Goal: Task Accomplishment & Management: Complete application form

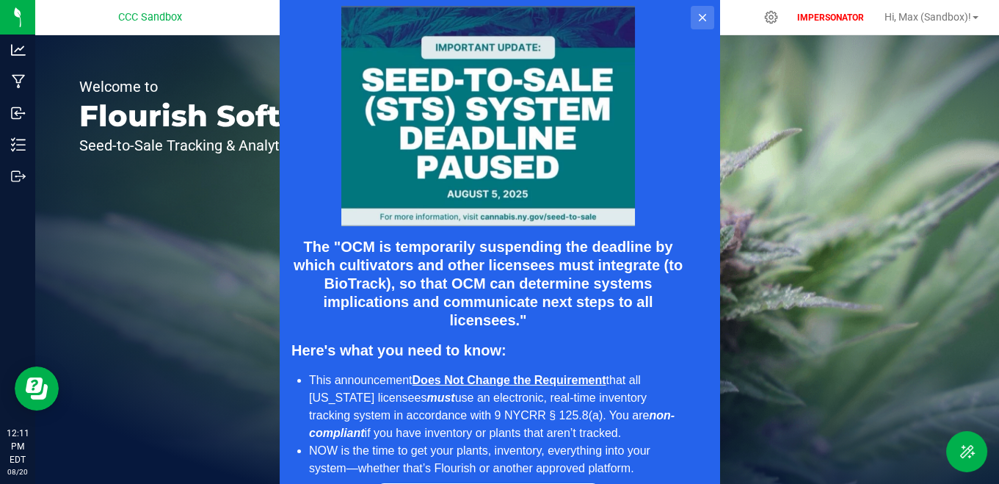
click at [699, 18] on icon at bounding box center [702, 18] width 12 height 12
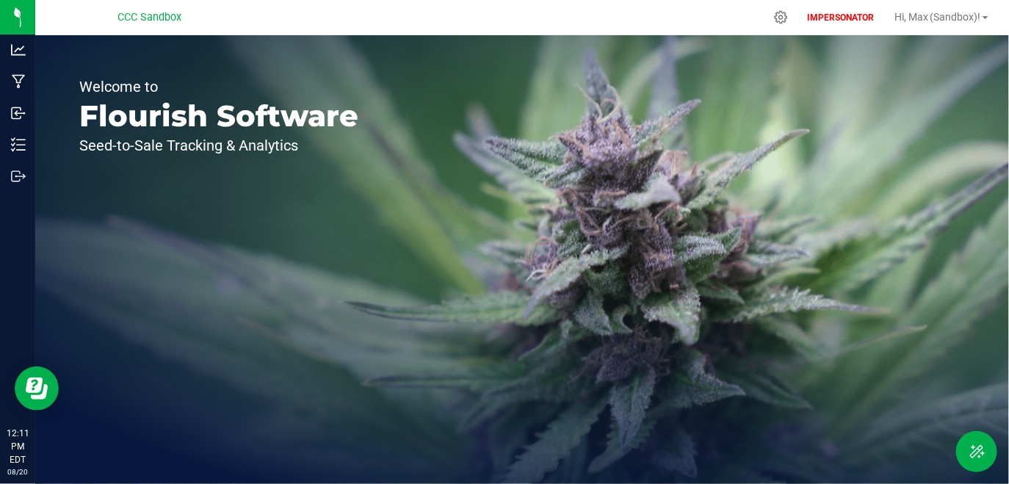
click at [798, 13] on div "IMPERSONATOR Hi, [PERSON_NAME] (Sandbox)!" at bounding box center [900, 17] width 204 height 29
click at [776, 17] on icon at bounding box center [780, 17] width 15 height 15
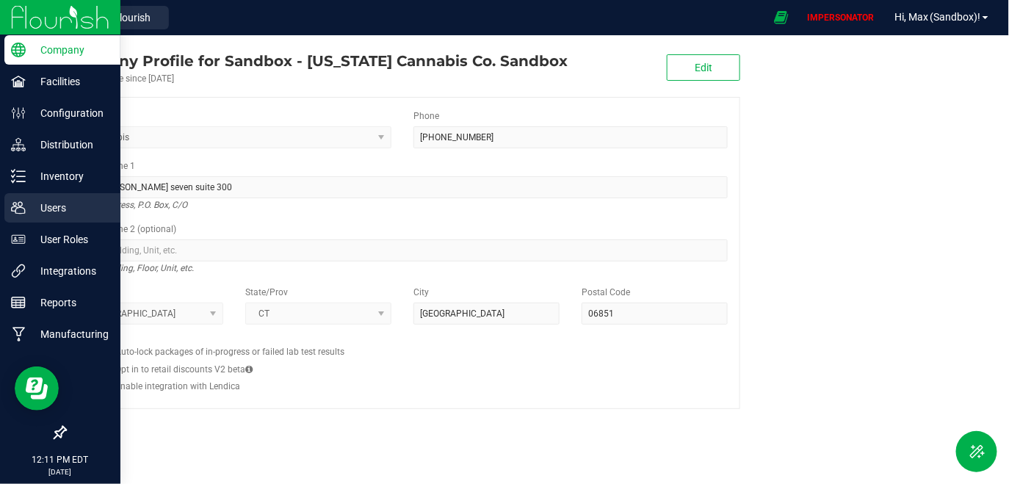
click at [66, 198] on div "Users" at bounding box center [62, 207] width 116 height 29
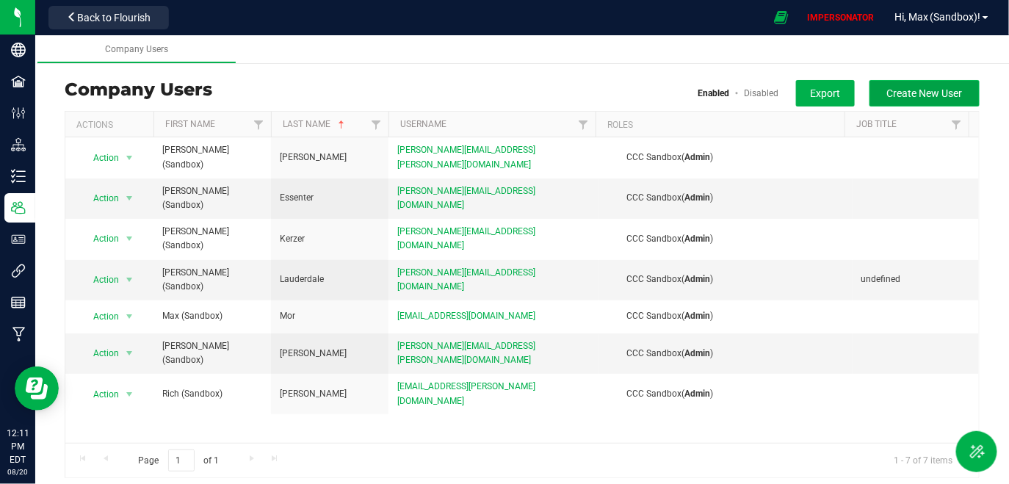
click at [923, 104] on button "Create New User" at bounding box center [924, 93] width 110 height 26
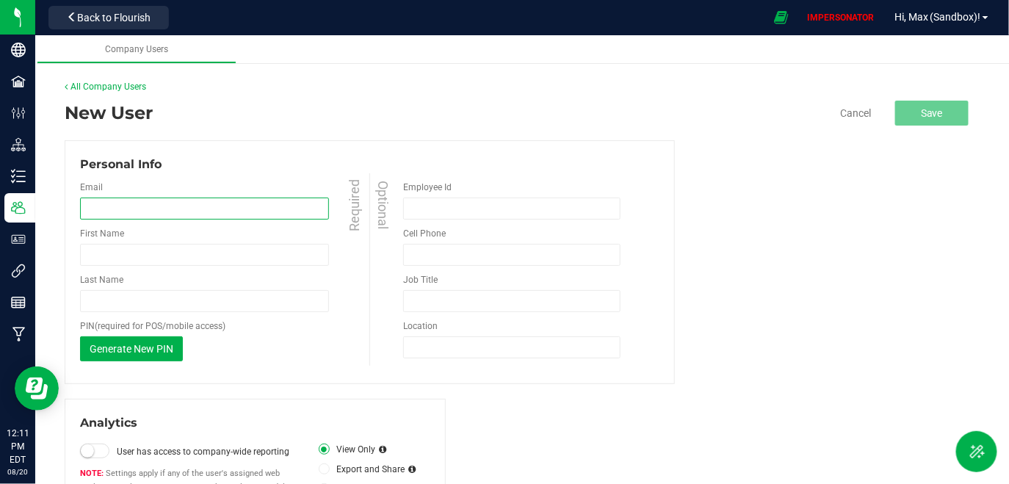
click at [150, 207] on input "email" at bounding box center [204, 209] width 249 height 22
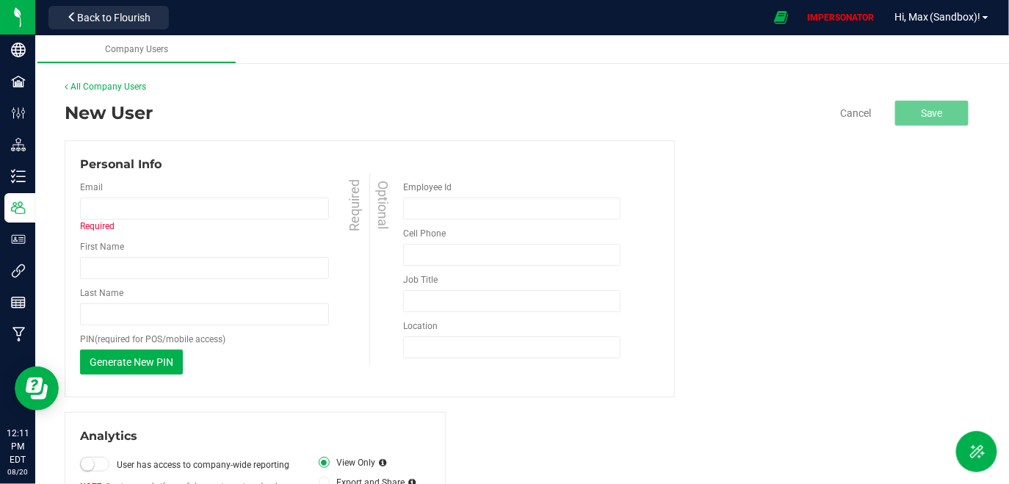
click at [220, 133] on div "New User Cancel Save Personal Info Email Required First Name Required Last Name" at bounding box center [522, 378] width 915 height 556
click at [228, 204] on input "email" at bounding box center [204, 209] width 249 height 22
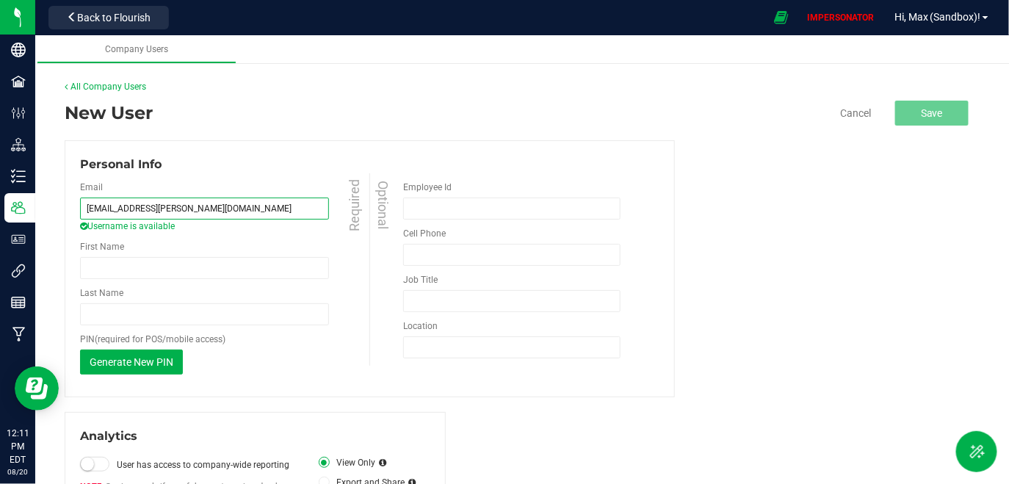
type input "[EMAIL_ADDRESS][PERSON_NAME][DOMAIN_NAME]"
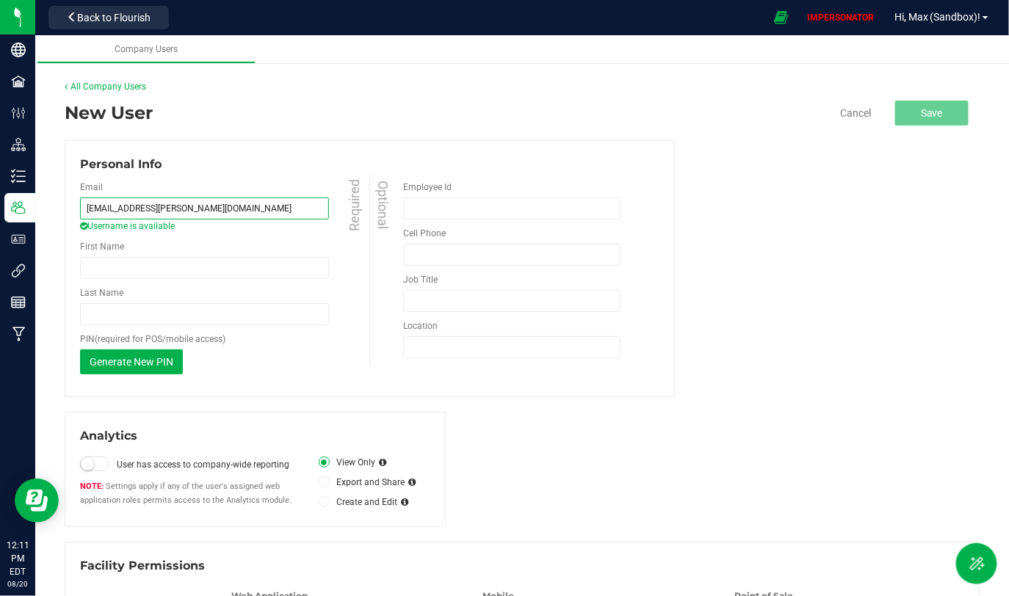
click at [140, 214] on input "[EMAIL_ADDRESS][PERSON_NAME][DOMAIN_NAME]" at bounding box center [204, 209] width 249 height 22
drag, startPoint x: 146, startPoint y: 209, endPoint x: 159, endPoint y: 211, distance: 13.4
click at [159, 211] on input "[EMAIL_ADDRESS][PERSON_NAME][DOMAIN_NAME]" at bounding box center [204, 209] width 249 height 22
click at [189, 171] on div "Personal Info" at bounding box center [369, 165] width 579 height 18
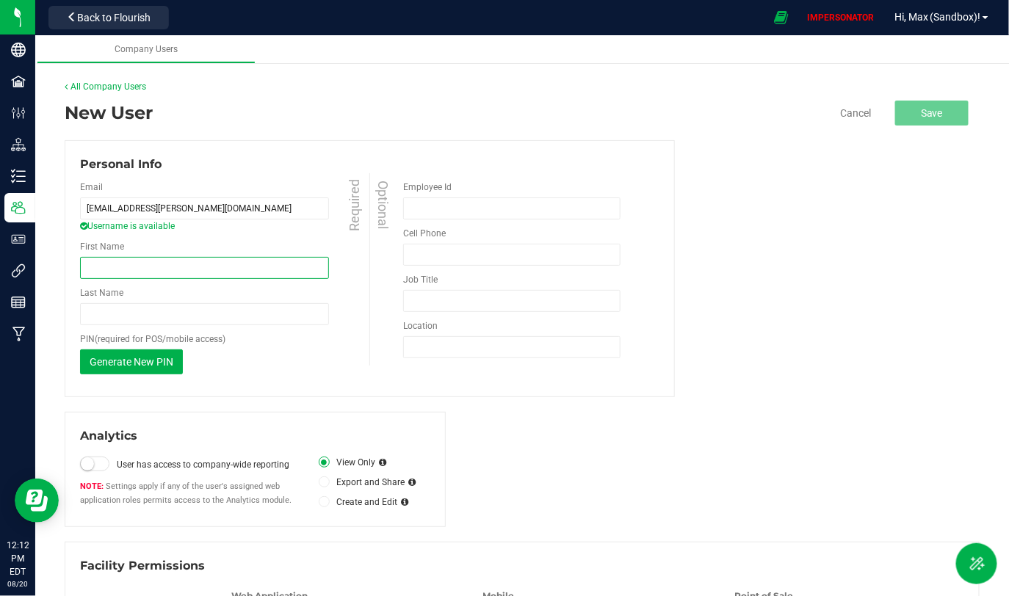
click at [122, 268] on input "First Name" at bounding box center [204, 268] width 249 height 22
type input "Phoenix (Sandbox)"
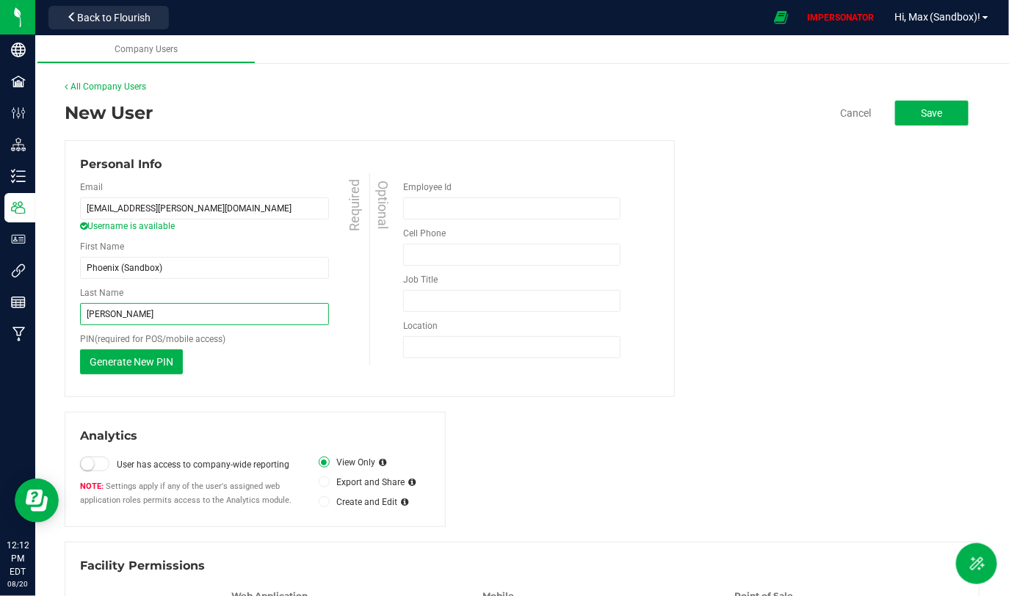
type input "[PERSON_NAME]"
click at [234, 368] on div "Generate New PIN This PIN will only be shown once. When you save your changes, …" at bounding box center [226, 362] width 293 height 25
click at [88, 462] on small at bounding box center [87, 463] width 13 height 13
click at [321, 483] on icon at bounding box center [324, 502] width 6 height 0
click at [0, 0] on input "Create and Edit" at bounding box center [0, 0] width 0 height 0
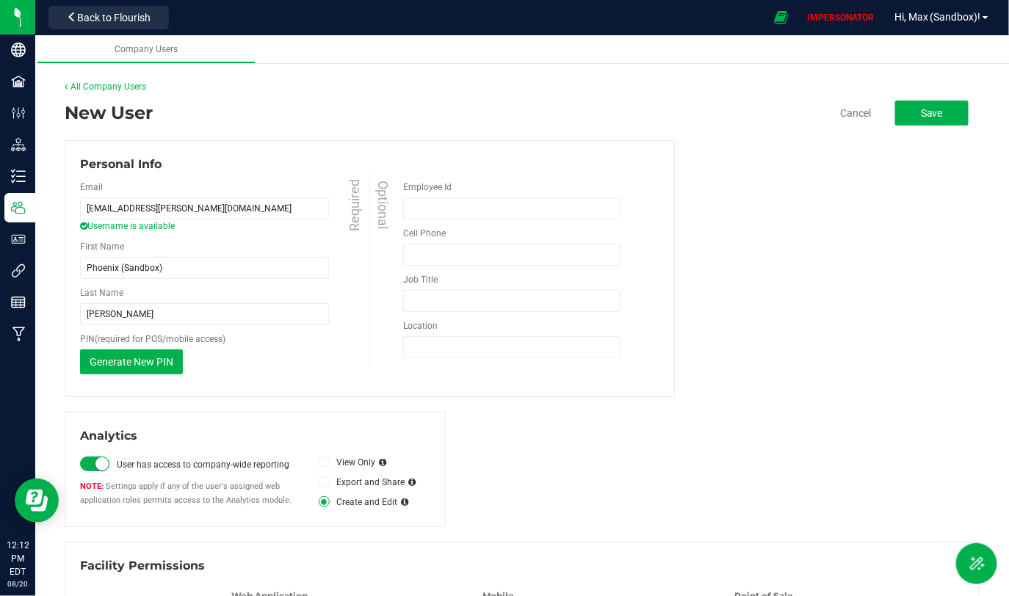
click at [260, 169] on div "Personal Info" at bounding box center [369, 165] width 579 height 18
click at [106, 211] on input "[EMAIL_ADDRESS][PERSON_NAME][DOMAIN_NAME]" at bounding box center [204, 209] width 249 height 22
type input "[EMAIL_ADDRESS][PERSON_NAME][DOMAIN_NAME]"
click at [171, 187] on div "Email [EMAIL_ADDRESS][PERSON_NAME][DOMAIN_NAME] Username is available Required" at bounding box center [226, 207] width 293 height 52
click at [242, 164] on div "Personal Info" at bounding box center [369, 165] width 579 height 18
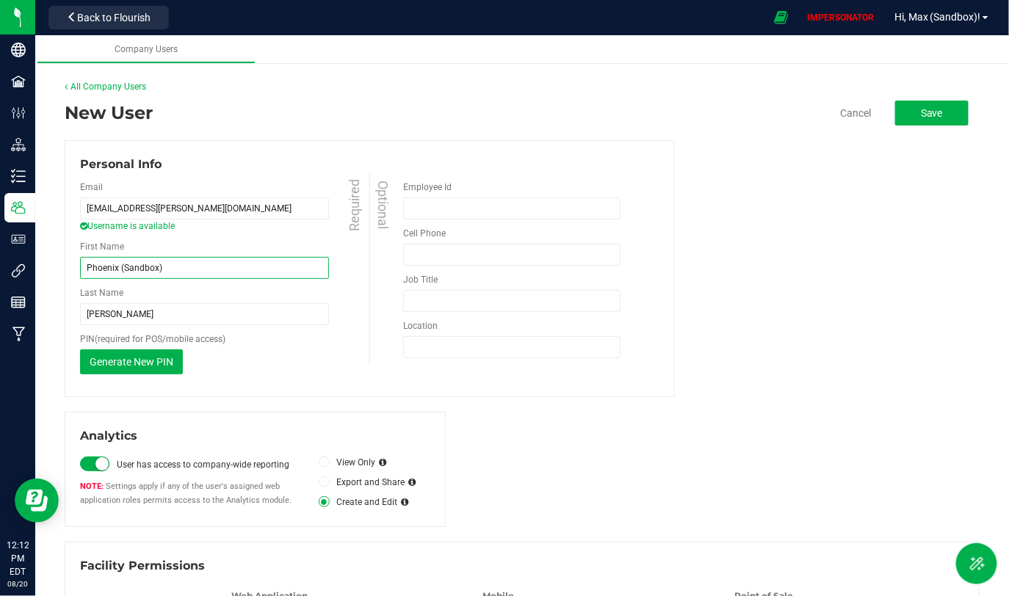
click at [104, 267] on input "Phoenix (Sandbox)" at bounding box center [204, 268] width 249 height 22
type input "Pheonix (Sandbox)"
click at [164, 294] on div "Last Name [PERSON_NAME] Required" at bounding box center [226, 305] width 293 height 39
click at [292, 123] on div "New User Cancel Save" at bounding box center [522, 113] width 915 height 26
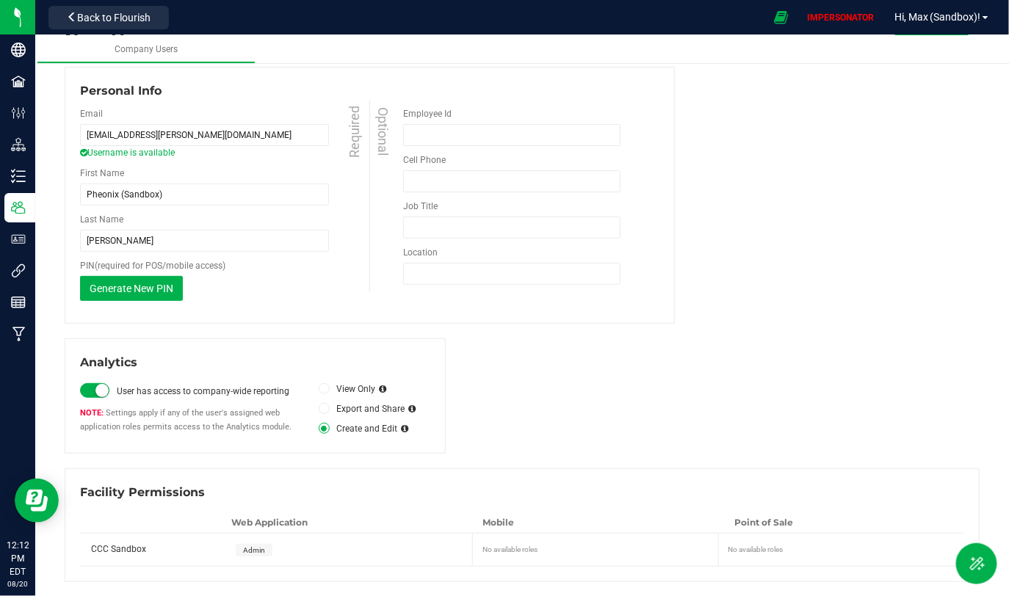
click at [250, 483] on span "Admin" at bounding box center [254, 550] width 37 height 12
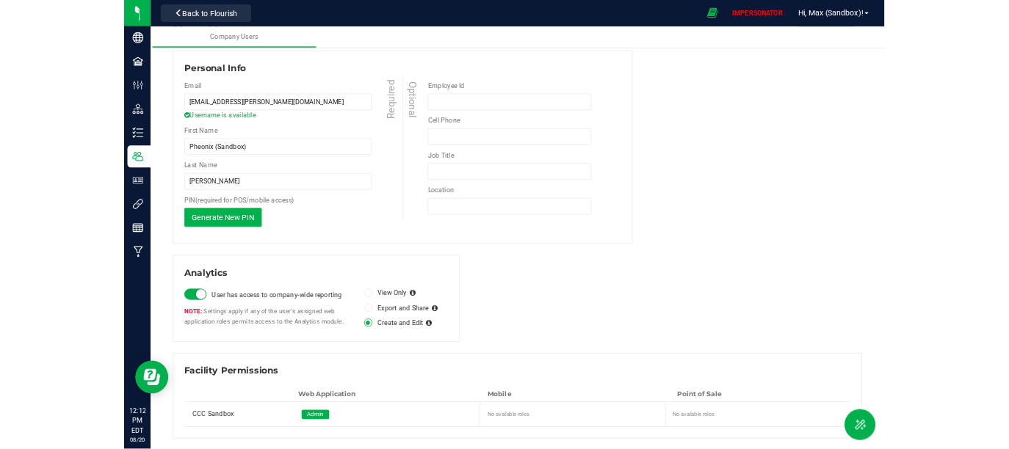
scroll to position [0, 0]
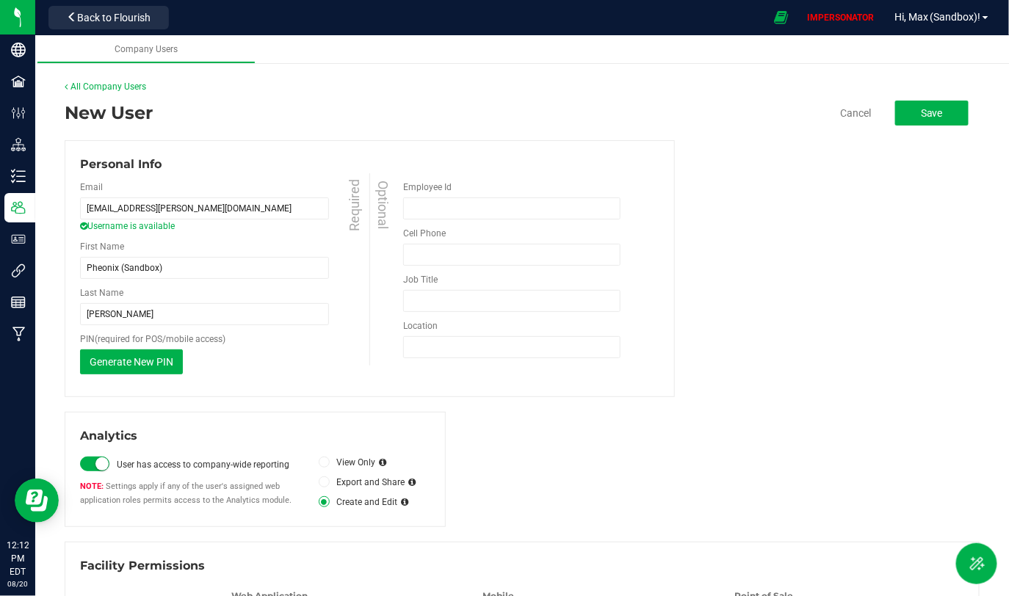
click at [912, 98] on user-detail "All Company Users New User Cancel Save Personal Info Email [EMAIL_ADDRESS][PERS…" at bounding box center [522, 368] width 915 height 576
click at [921, 112] on span "Save" at bounding box center [932, 113] width 22 height 12
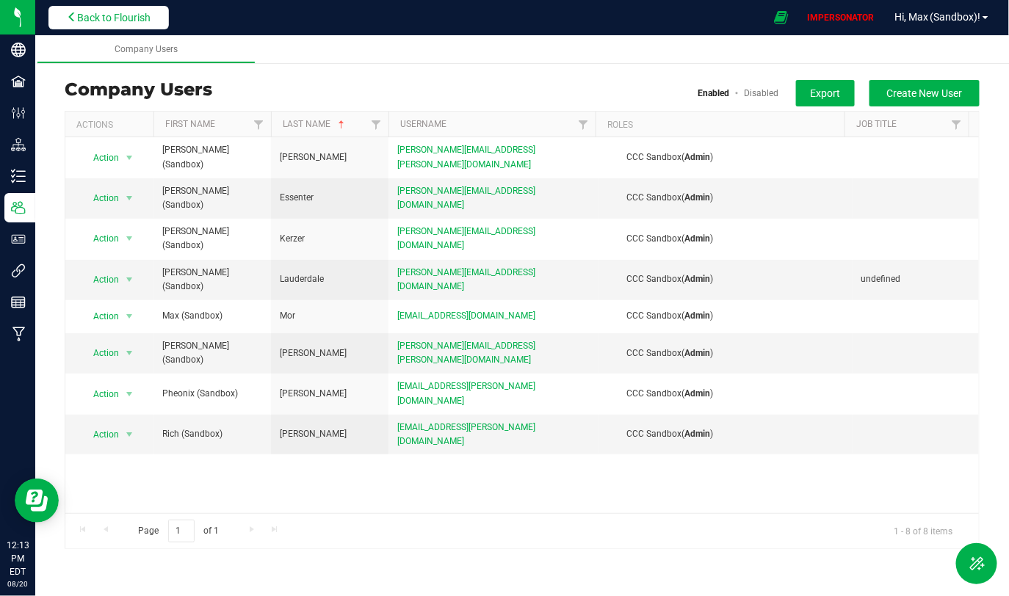
click at [115, 23] on span "Back to Flourish" at bounding box center [113, 18] width 73 height 12
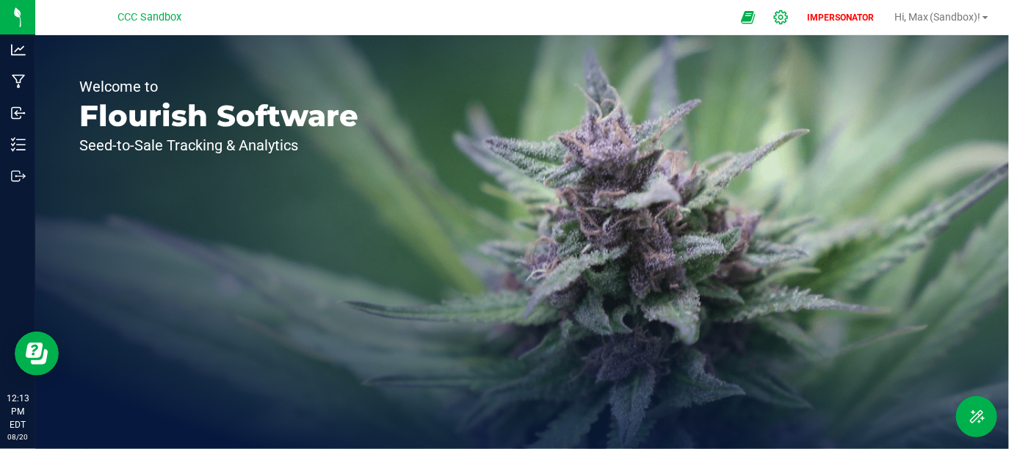
click at [781, 18] on icon at bounding box center [781, 17] width 14 height 14
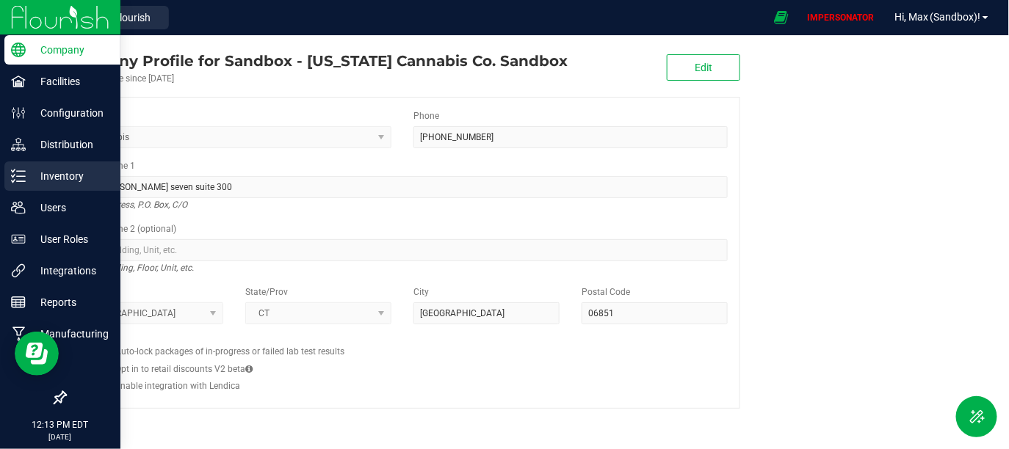
click at [70, 164] on div "Inventory" at bounding box center [62, 176] width 116 height 29
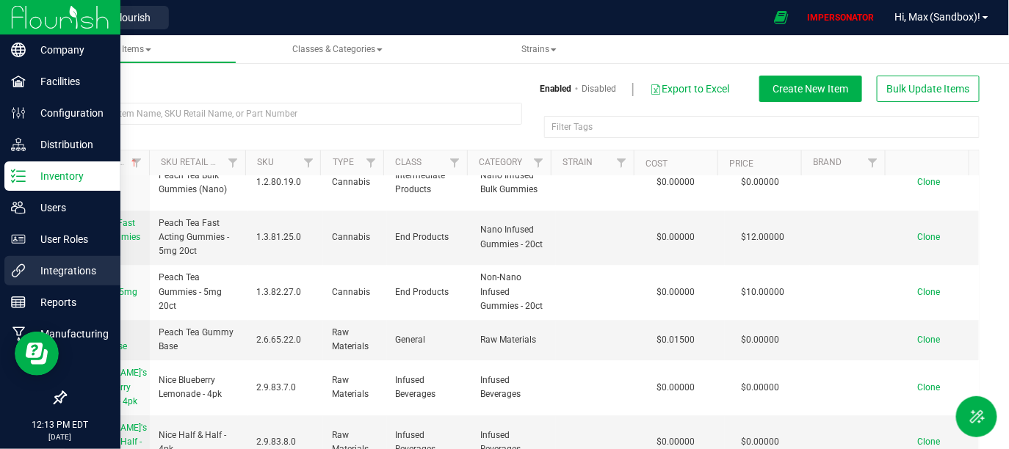
click at [62, 270] on p "Integrations" at bounding box center [70, 271] width 88 height 18
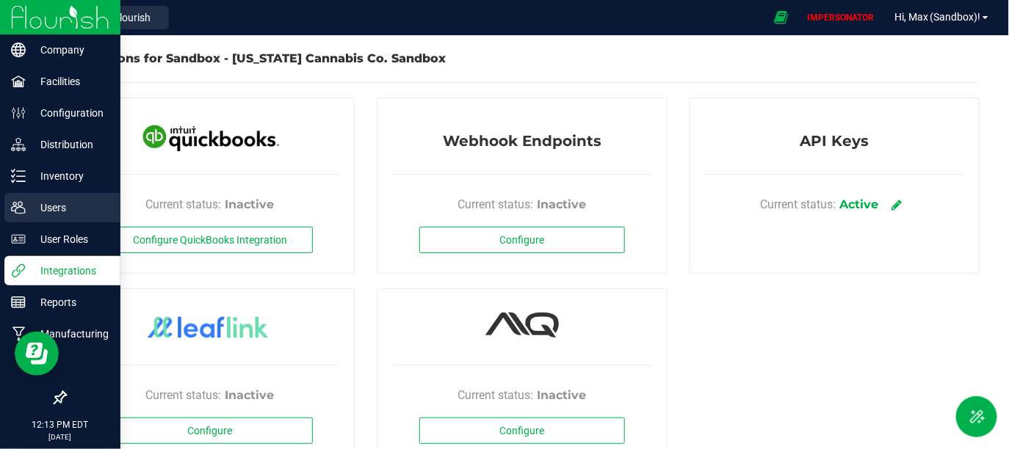
click at [60, 209] on p "Users" at bounding box center [70, 208] width 88 height 18
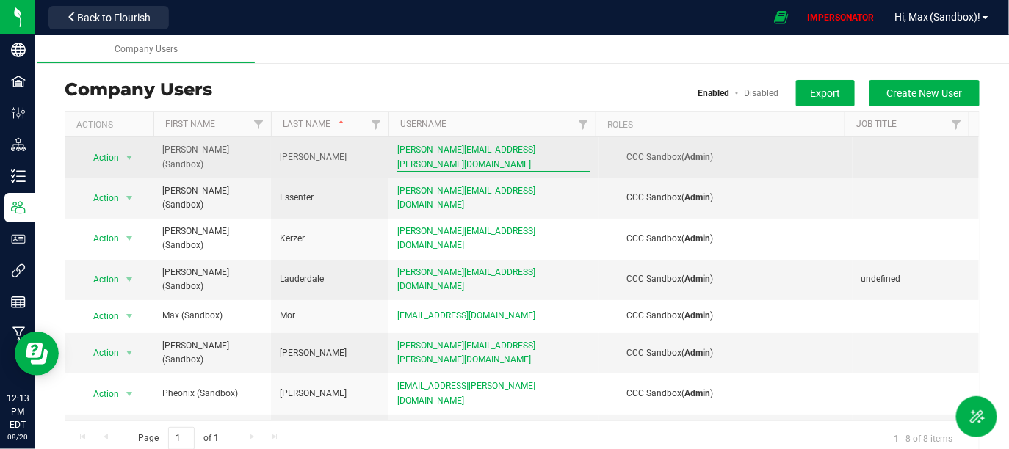
click at [469, 150] on span "stephen.doyle+sbx@2bridges.ag" at bounding box center [493, 157] width 193 height 28
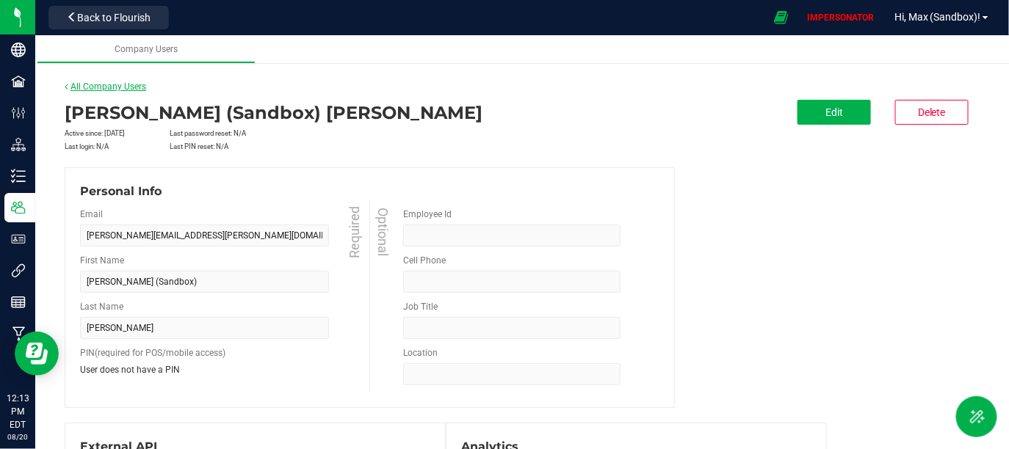
click at [121, 88] on link "All Company Users" at bounding box center [106, 87] width 82 height 10
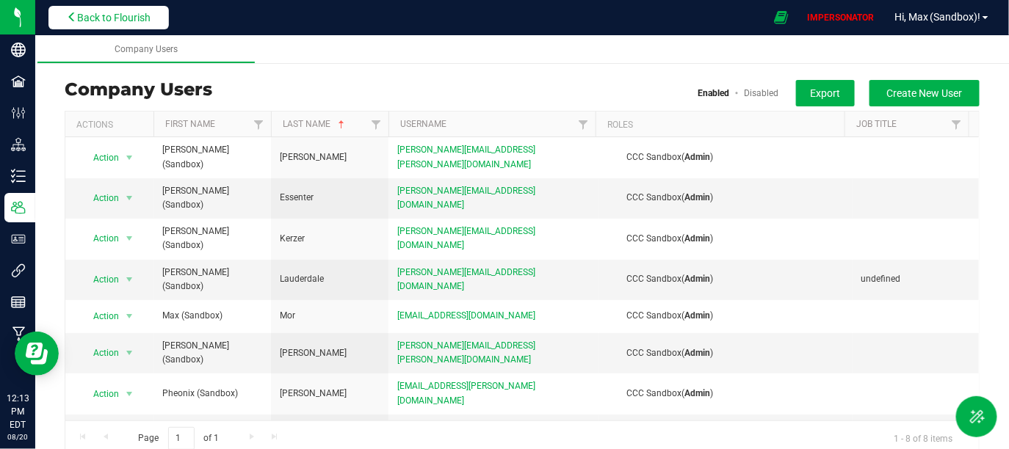
click at [135, 26] on button "Back to Flourish" at bounding box center [108, 17] width 120 height 23
